Goal: Transaction & Acquisition: Book appointment/travel/reservation

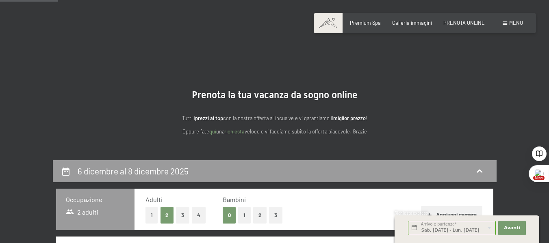
select select "[DATE]"
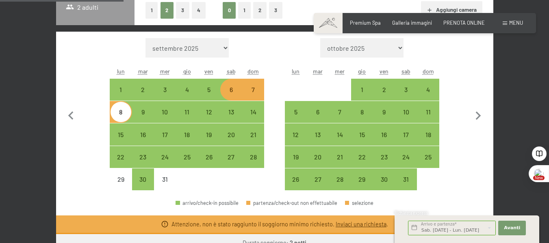
scroll to position [205, 0]
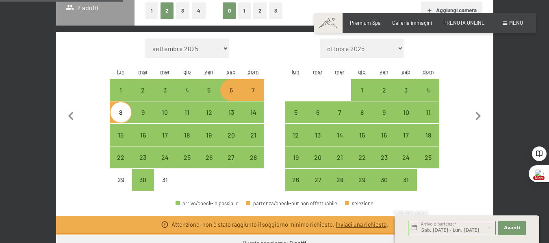
click at [231, 94] on div "6" at bounding box center [231, 97] width 20 height 20
select select "2025-12-01"
select select "2026-01-01"
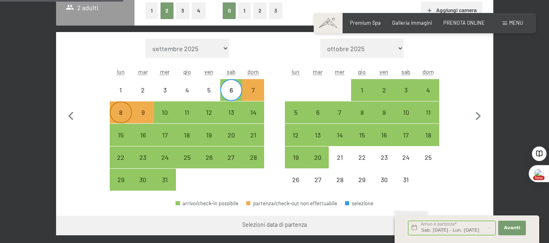
click at [122, 113] on div "8" at bounding box center [120, 119] width 20 height 20
select select "2025-12-01"
select select "2026-01-01"
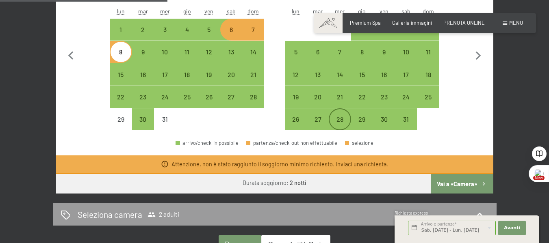
scroll to position [281, 0]
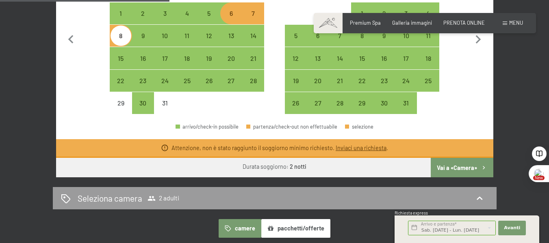
click at [459, 171] on button "Vai a «Camera»" at bounding box center [462, 167] width 62 height 19
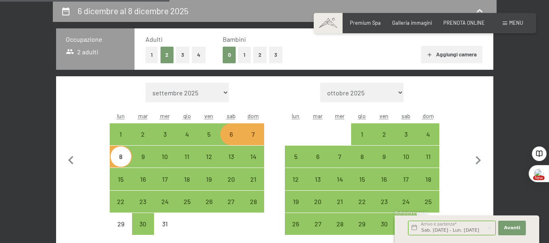
select select "2025-12-01"
select select "2026-01-01"
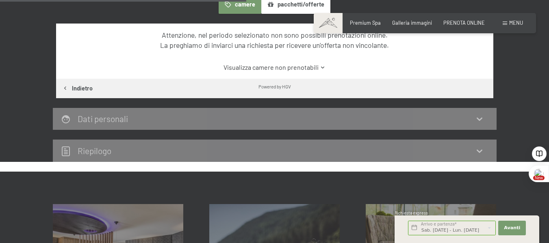
scroll to position [324, 0]
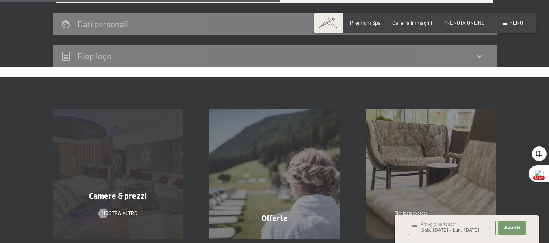
click at [81, 204] on div "Camere & prezzi mostra altro" at bounding box center [118, 174] width 156 height 130
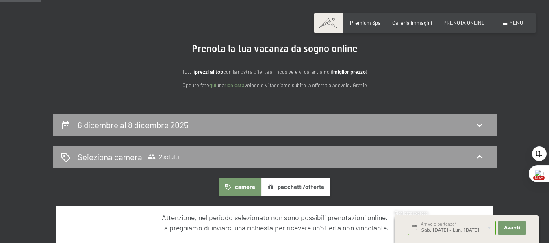
scroll to position [0, 0]
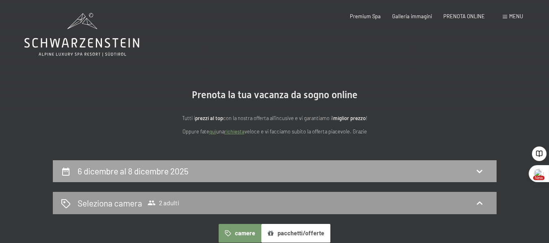
click at [263, 174] on div "6 dicembre al 8 dicembre 2025" at bounding box center [274, 171] width 427 height 12
select select "2025-12-01"
select select "2026-01-01"
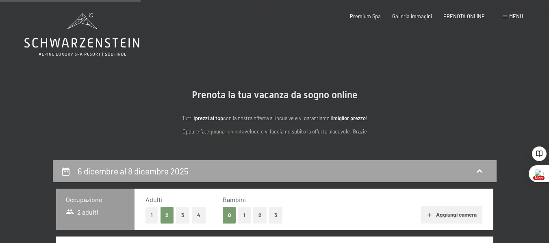
scroll to position [160, 0]
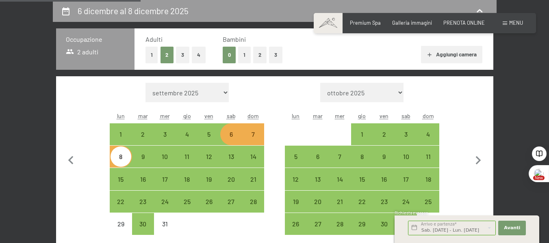
click at [230, 136] on div "6" at bounding box center [231, 141] width 20 height 20
select select "2025-12-01"
select select "2026-01-01"
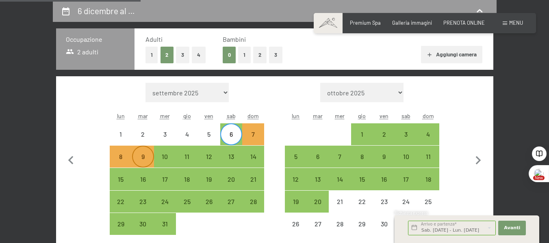
click at [140, 155] on div "9" at bounding box center [143, 164] width 20 height 20
select select "2025-12-01"
select select "2026-01-01"
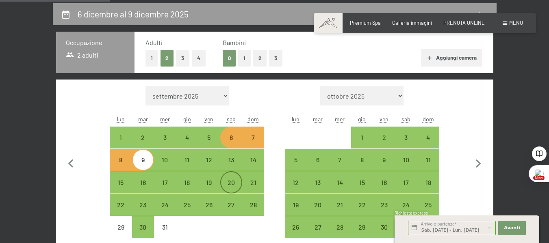
scroll to position [161, 0]
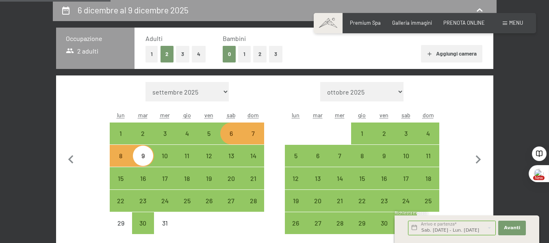
click at [226, 133] on div "6" at bounding box center [231, 140] width 20 height 20
select select "2025-12-01"
select select "2026-01-01"
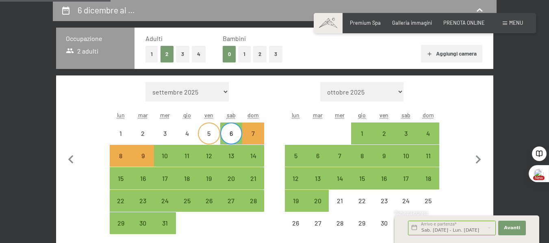
click at [210, 133] on div "5" at bounding box center [209, 140] width 20 height 20
select select "2025-12-01"
select select "2026-01-01"
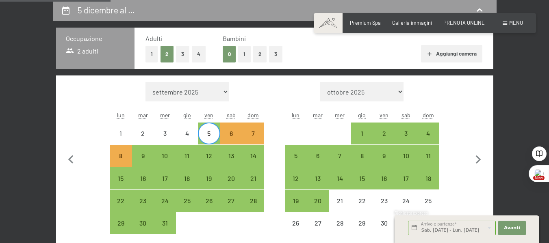
click at [210, 133] on div "5" at bounding box center [209, 140] width 20 height 20
select select "2025-12-01"
select select "2026-01-01"
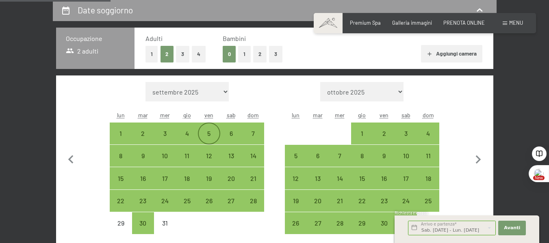
click at [209, 135] on div "5" at bounding box center [209, 140] width 20 height 20
select select "2025-12-01"
select select "2026-01-01"
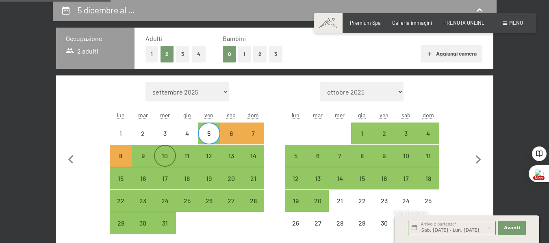
click at [163, 156] on div "10" at bounding box center [165, 163] width 20 height 20
select select "2025-12-01"
select select "2026-01-01"
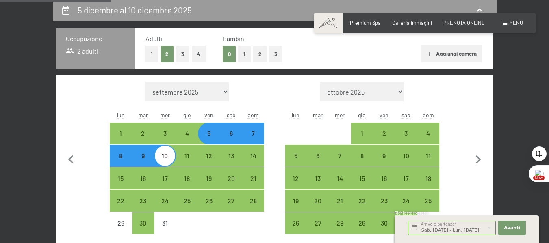
select select "2025-12-01"
select select "2026-01-01"
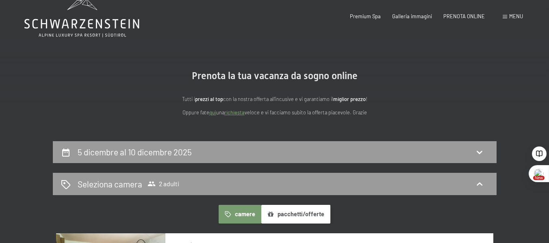
scroll to position [0, 0]
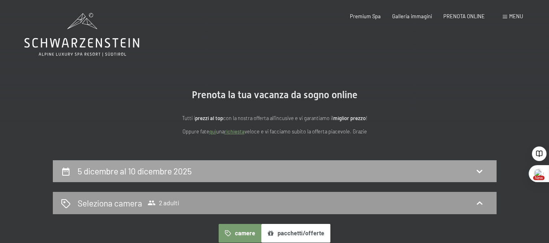
click at [171, 177] on div "5 dicembre al 10 dicembre 2025" at bounding box center [136, 171] width 117 height 12
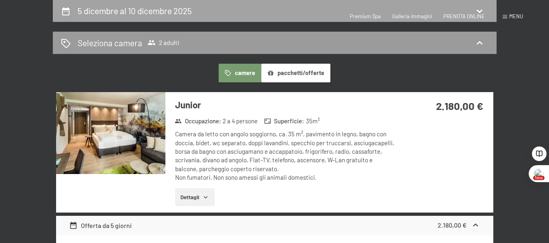
select select "2025-12-01"
select select "2026-01-01"
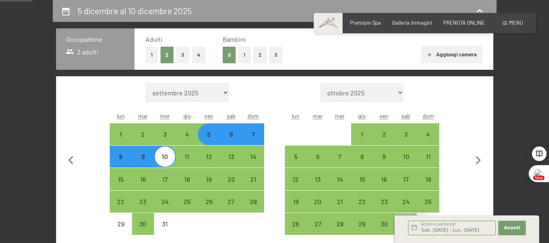
click at [118, 165] on div "8" at bounding box center [120, 164] width 20 height 20
select select "2025-12-01"
select select "2026-01-01"
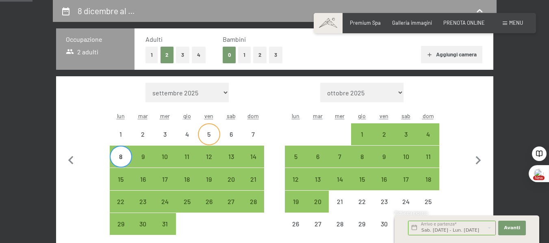
click at [210, 131] on div "5" at bounding box center [209, 141] width 20 height 20
select select "2025-12-01"
select select "2026-01-01"
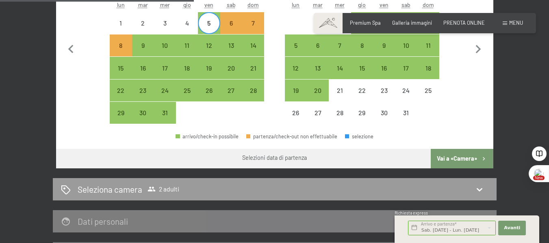
scroll to position [271, 0]
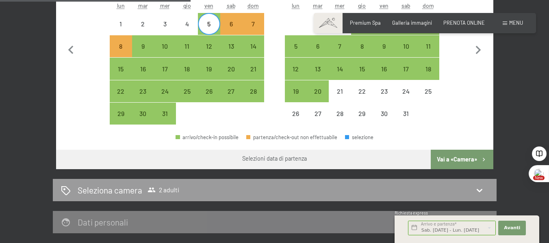
click at [451, 160] on button "Vai a «Camera»" at bounding box center [462, 159] width 62 height 19
select select "2025-12-01"
select select "2026-01-01"
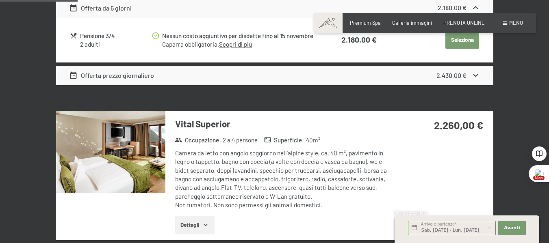
scroll to position [0, 0]
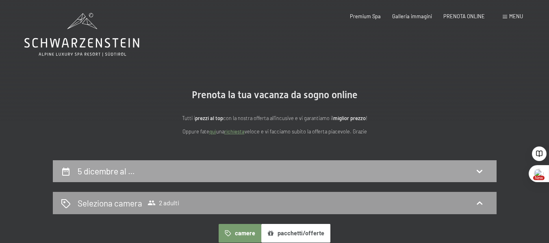
click at [179, 171] on div "5 dicembre al …" at bounding box center [274, 171] width 427 height 12
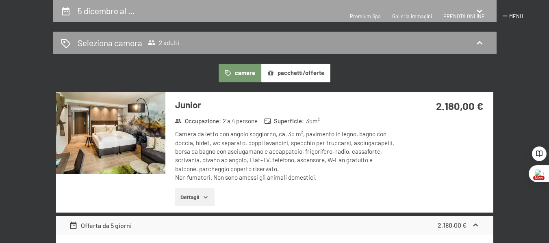
select select "2025-12-01"
select select "2026-01-01"
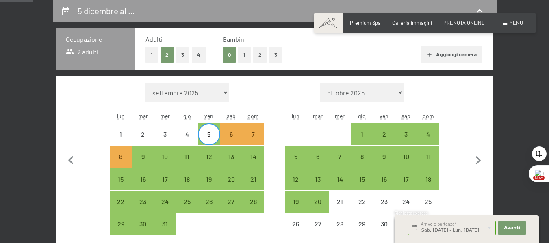
click at [212, 140] on div "5" at bounding box center [209, 141] width 20 height 20
select select "2025-12-01"
select select "2026-01-01"
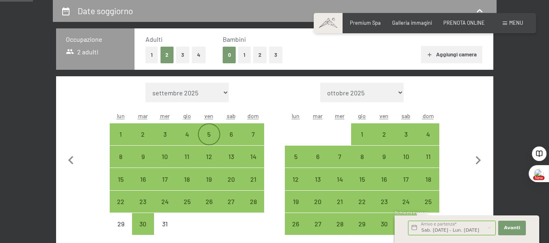
click at [212, 140] on div "5" at bounding box center [209, 141] width 20 height 20
select select "2025-12-01"
select select "2026-01-01"
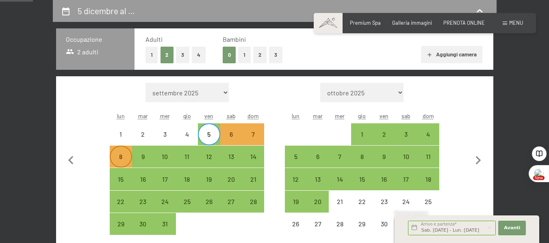
click at [127, 157] on div "8" at bounding box center [120, 164] width 20 height 20
select select "2025-12-01"
select select "2026-01-01"
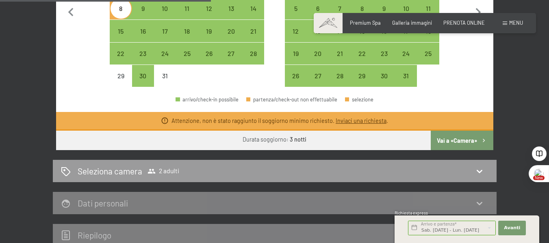
scroll to position [307, 0]
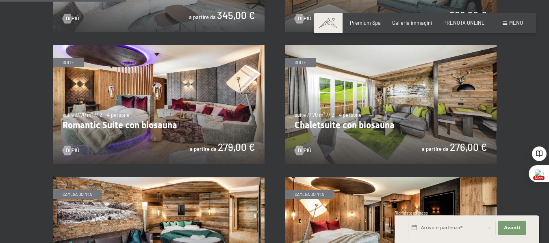
scroll to position [516, 0]
